Goal: Task Accomplishment & Management: Manage account settings

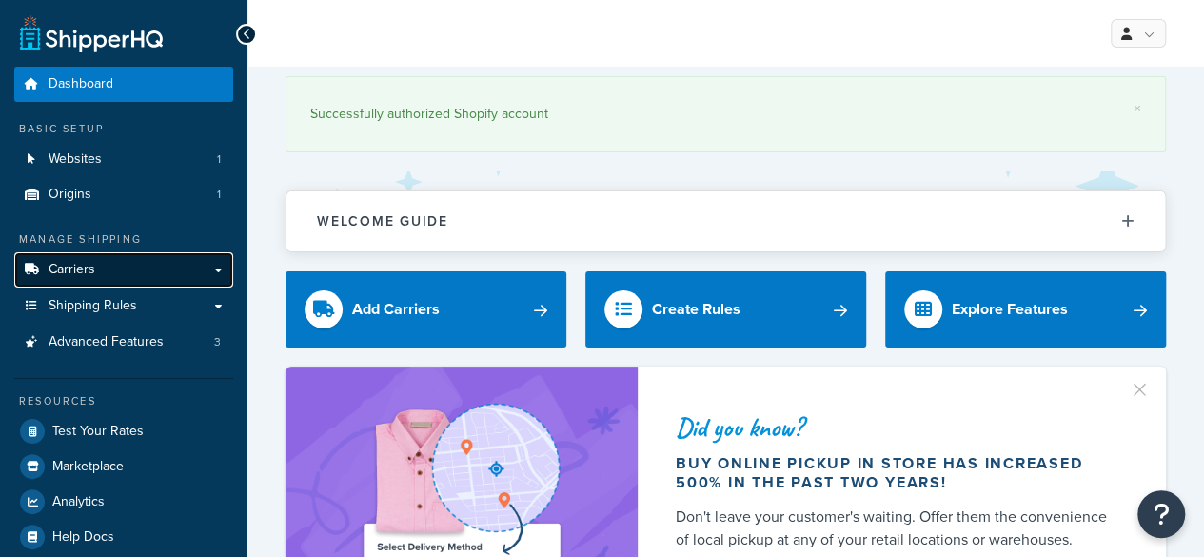
click at [72, 270] on span "Carriers" at bounding box center [72, 270] width 47 height 16
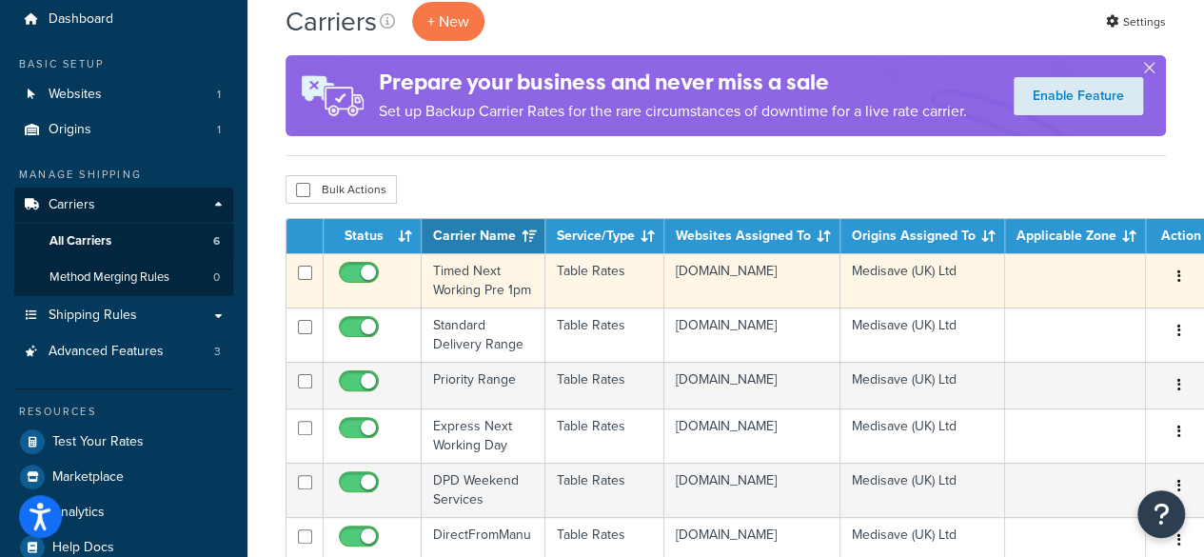
scroll to position [95, 0]
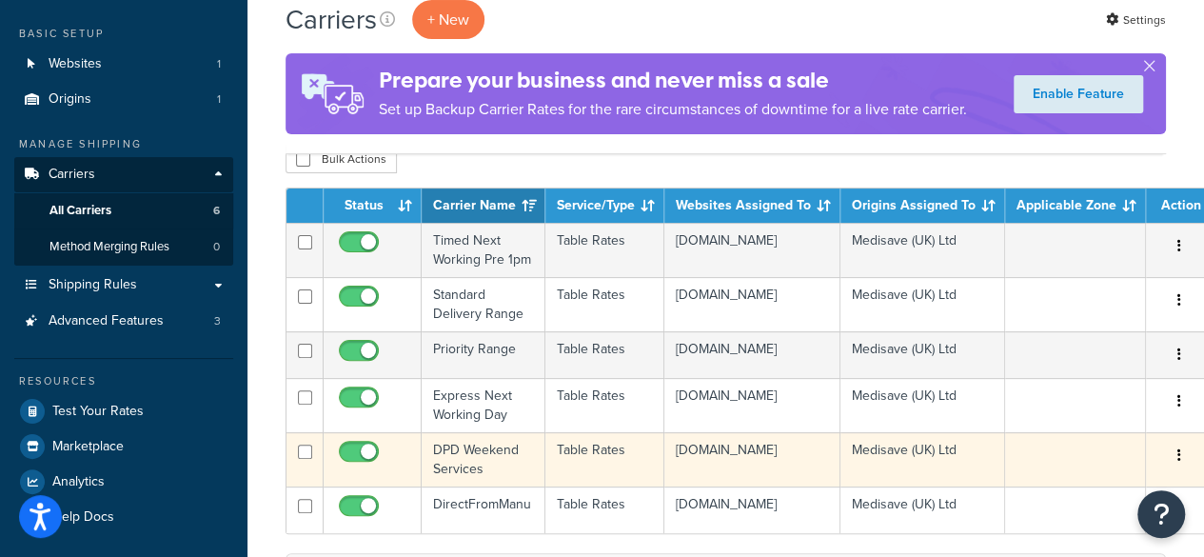
click at [360, 459] on input "checkbox" at bounding box center [361, 456] width 52 height 24
checkbox input "false"
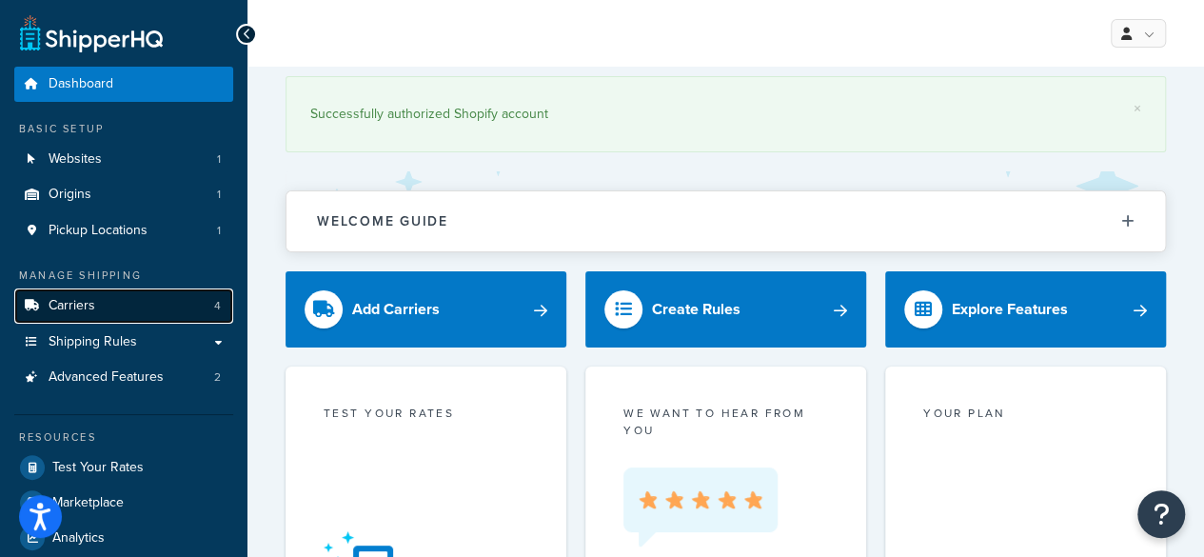
click at [80, 304] on span "Carriers" at bounding box center [72, 306] width 47 height 16
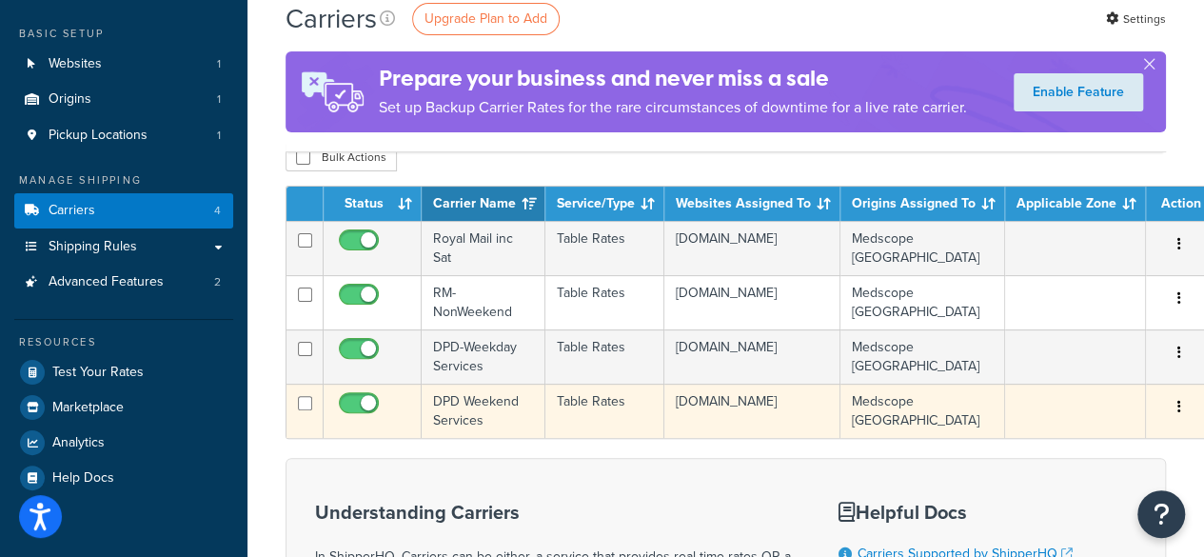
click at [342, 403] on input "checkbox" at bounding box center [361, 408] width 52 height 24
checkbox input "false"
